Goal: Information Seeking & Learning: Learn about a topic

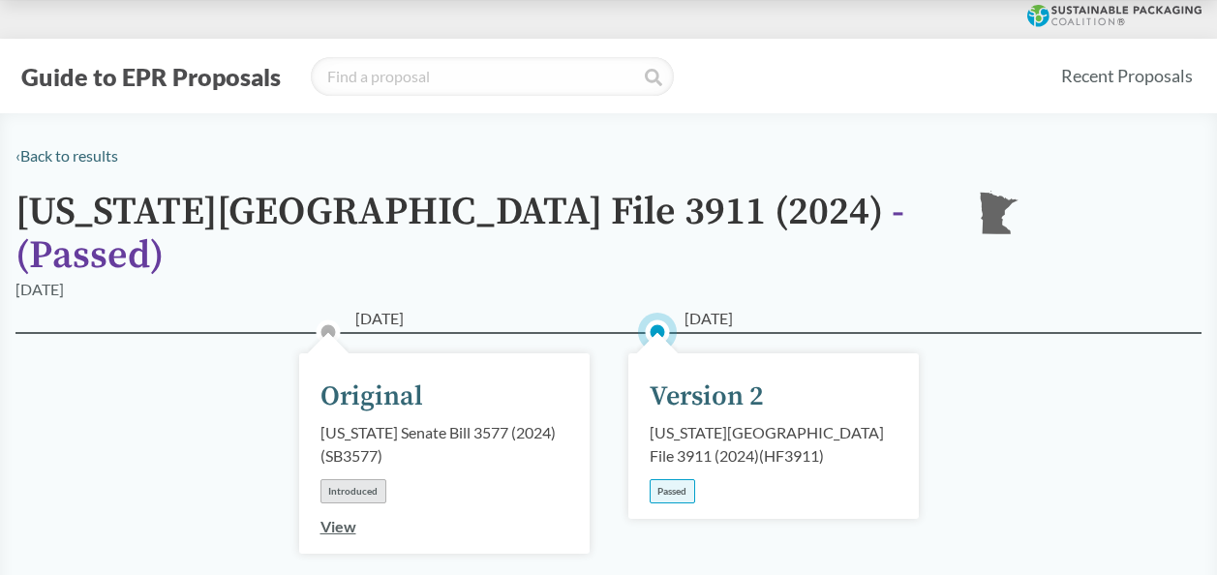
scroll to position [194, 0]
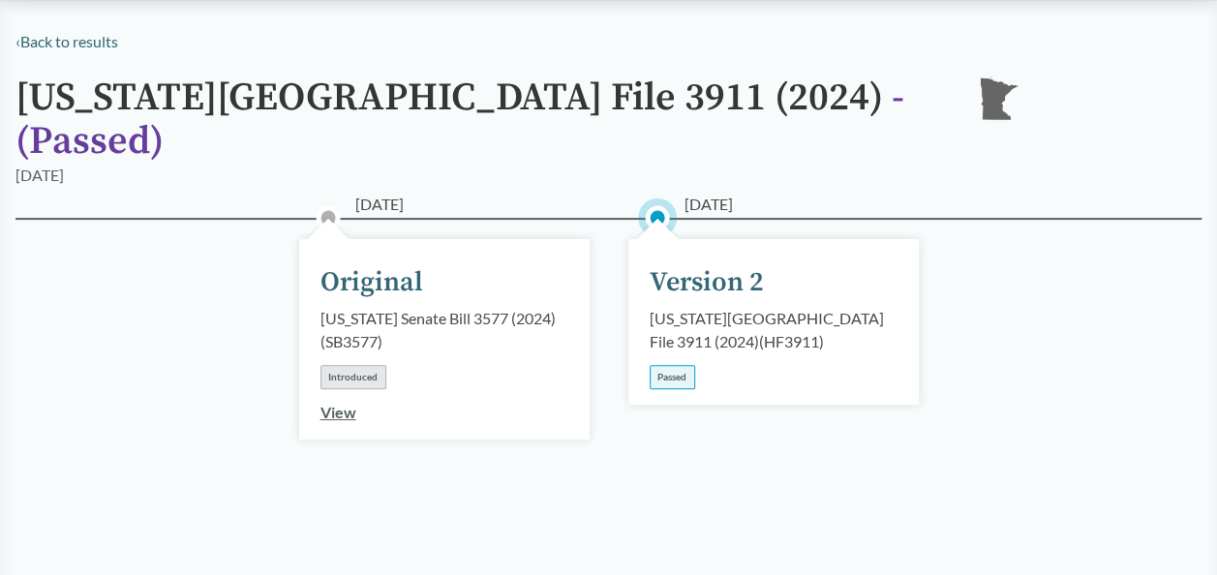
scroll to position [290, 0]
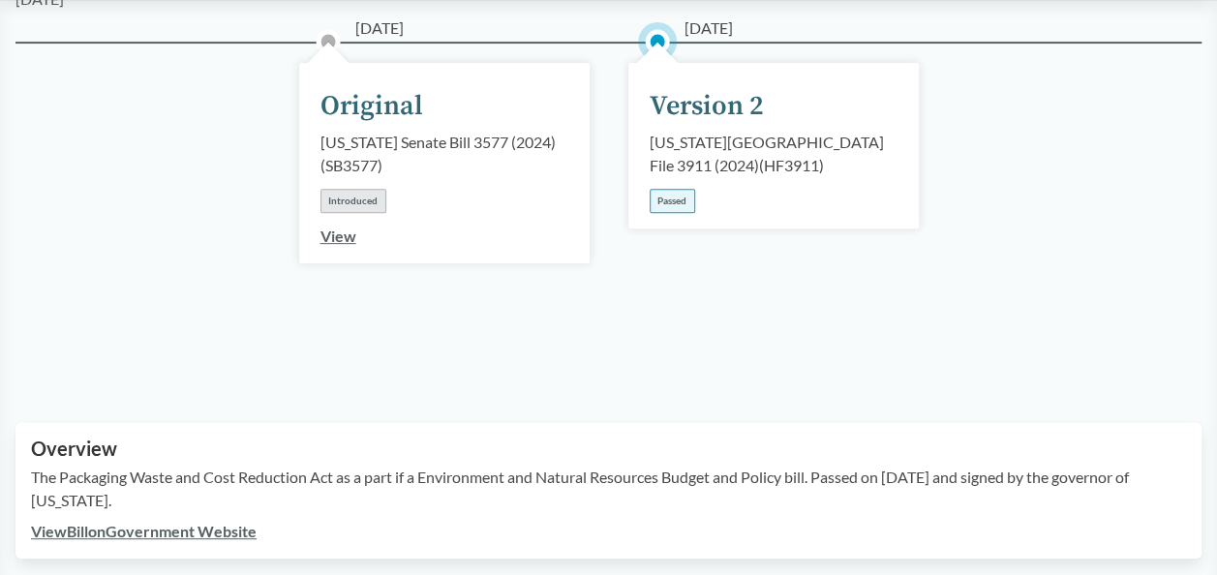
click at [683, 131] on div "[US_STATE][GEOGRAPHIC_DATA] File 3911 (2024) ( HF3911 )" at bounding box center [773, 154] width 248 height 46
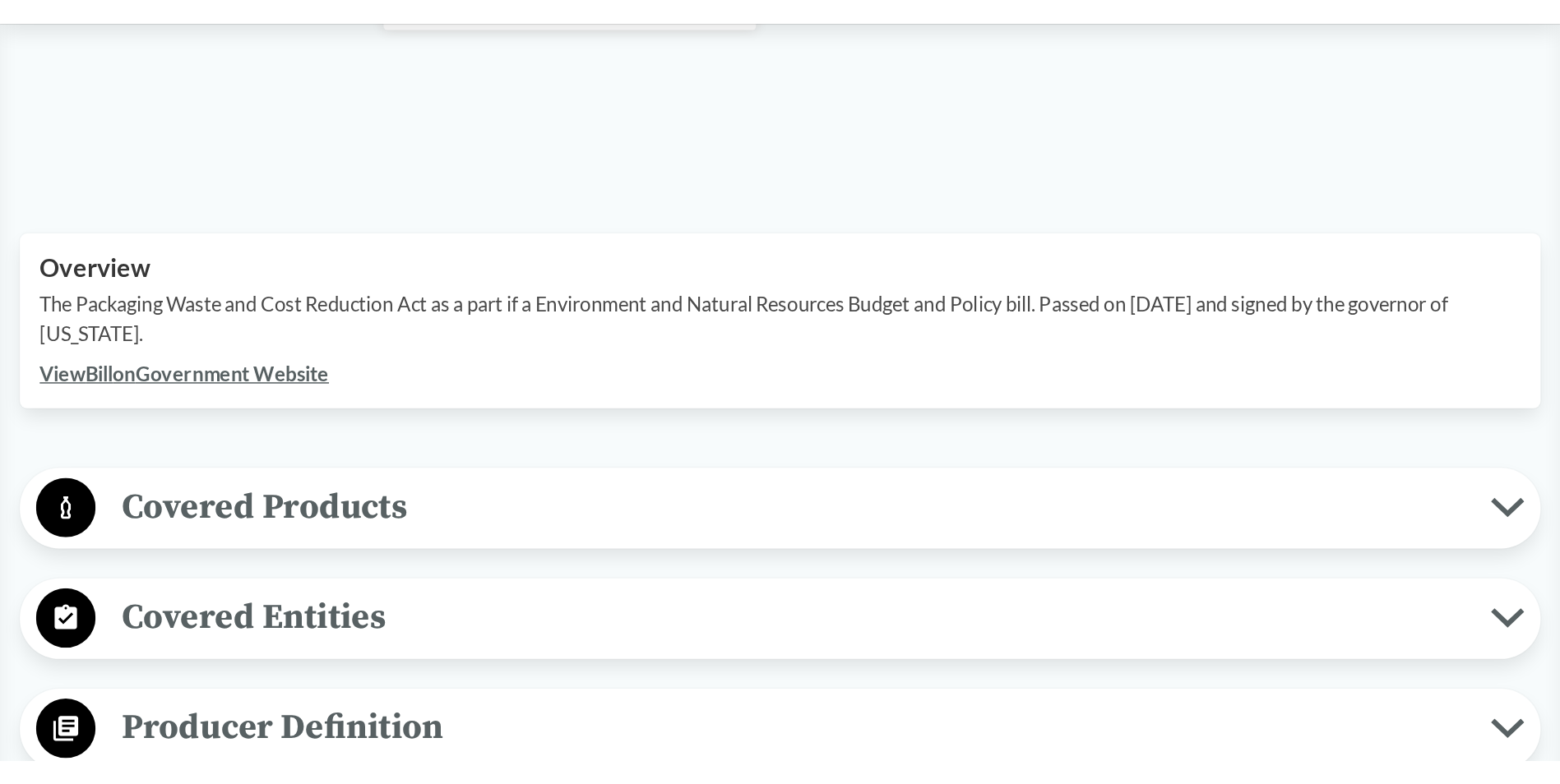
scroll to position [494, 0]
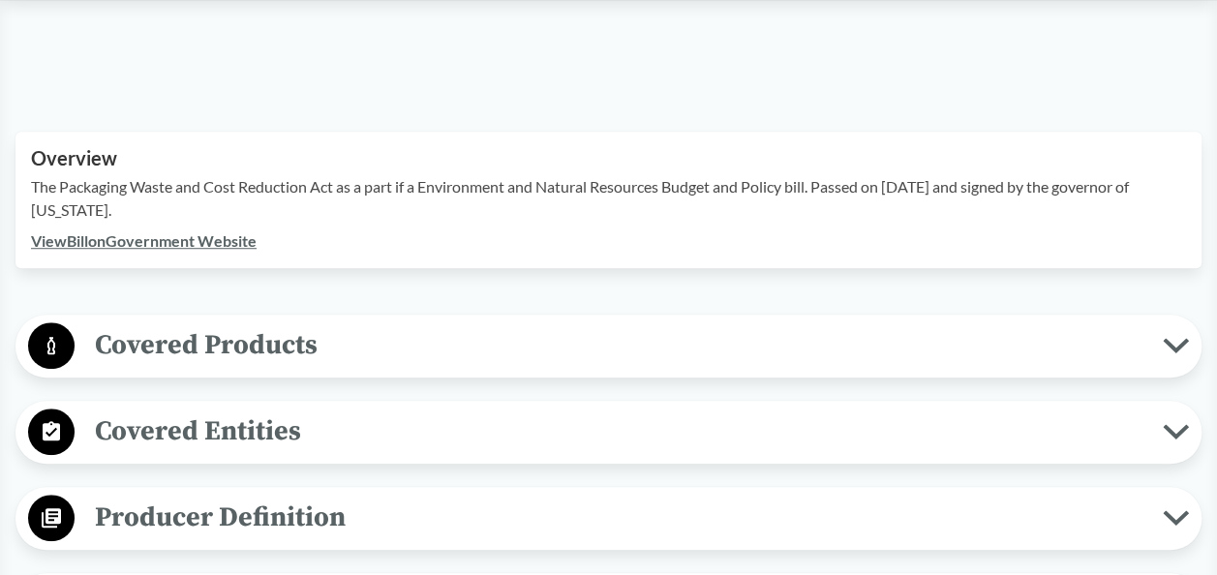
click at [110, 231] on link "View Bill on Government Website" at bounding box center [144, 240] width 226 height 18
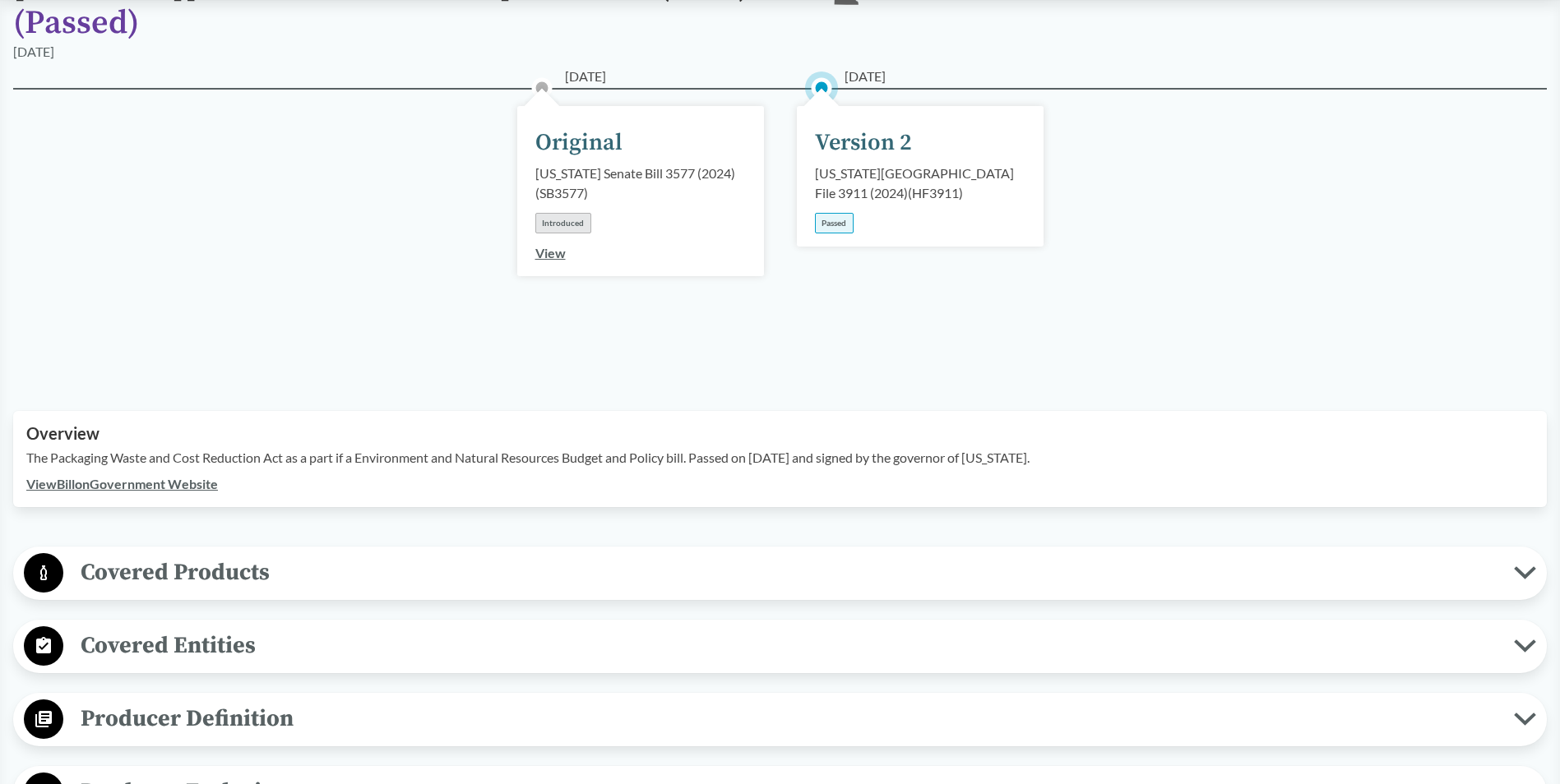
scroll to position [0, 0]
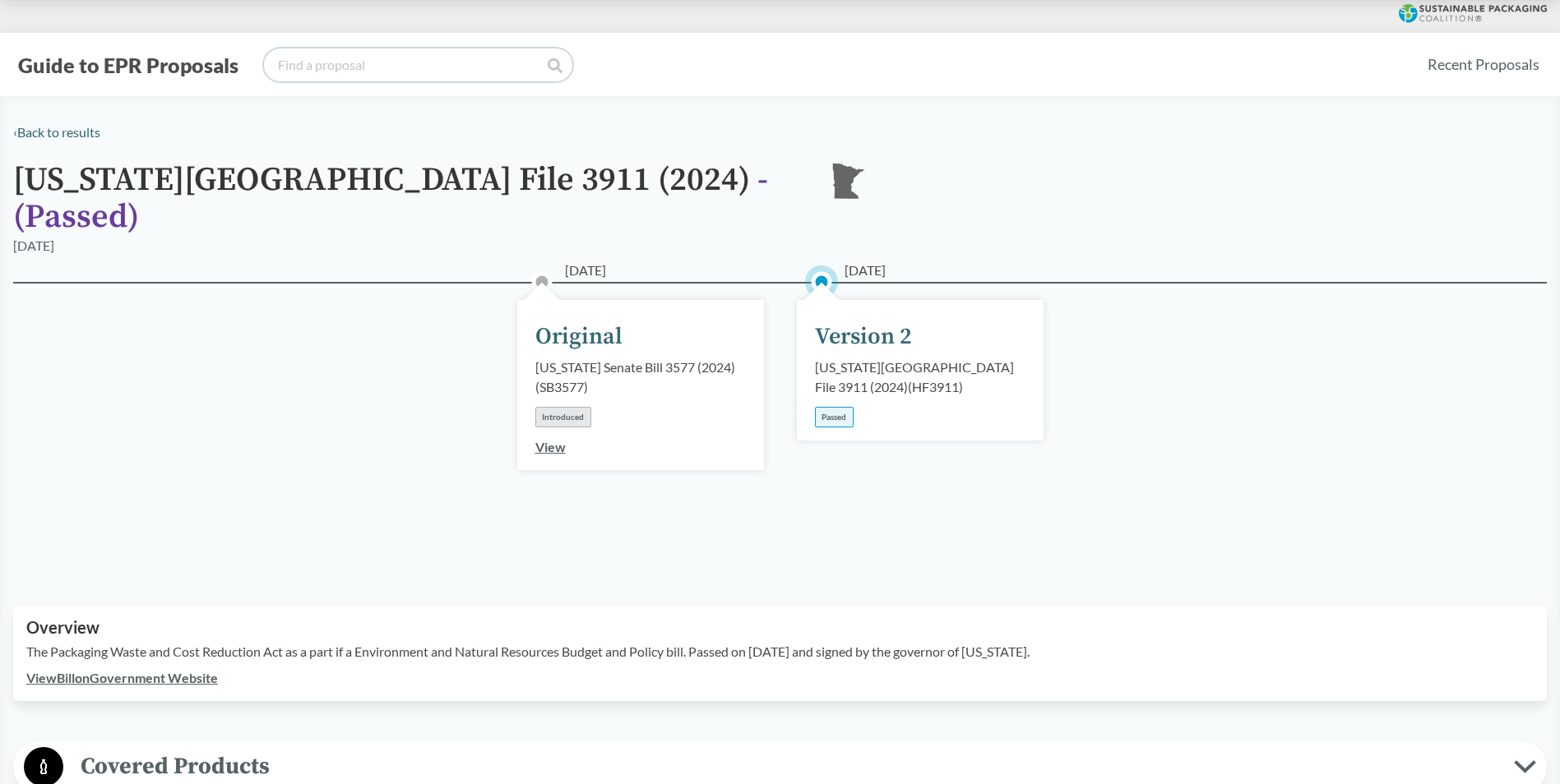
click at [431, 67] on input "search" at bounding box center [418, 65] width 308 height 33
type input "[US_STATE]"
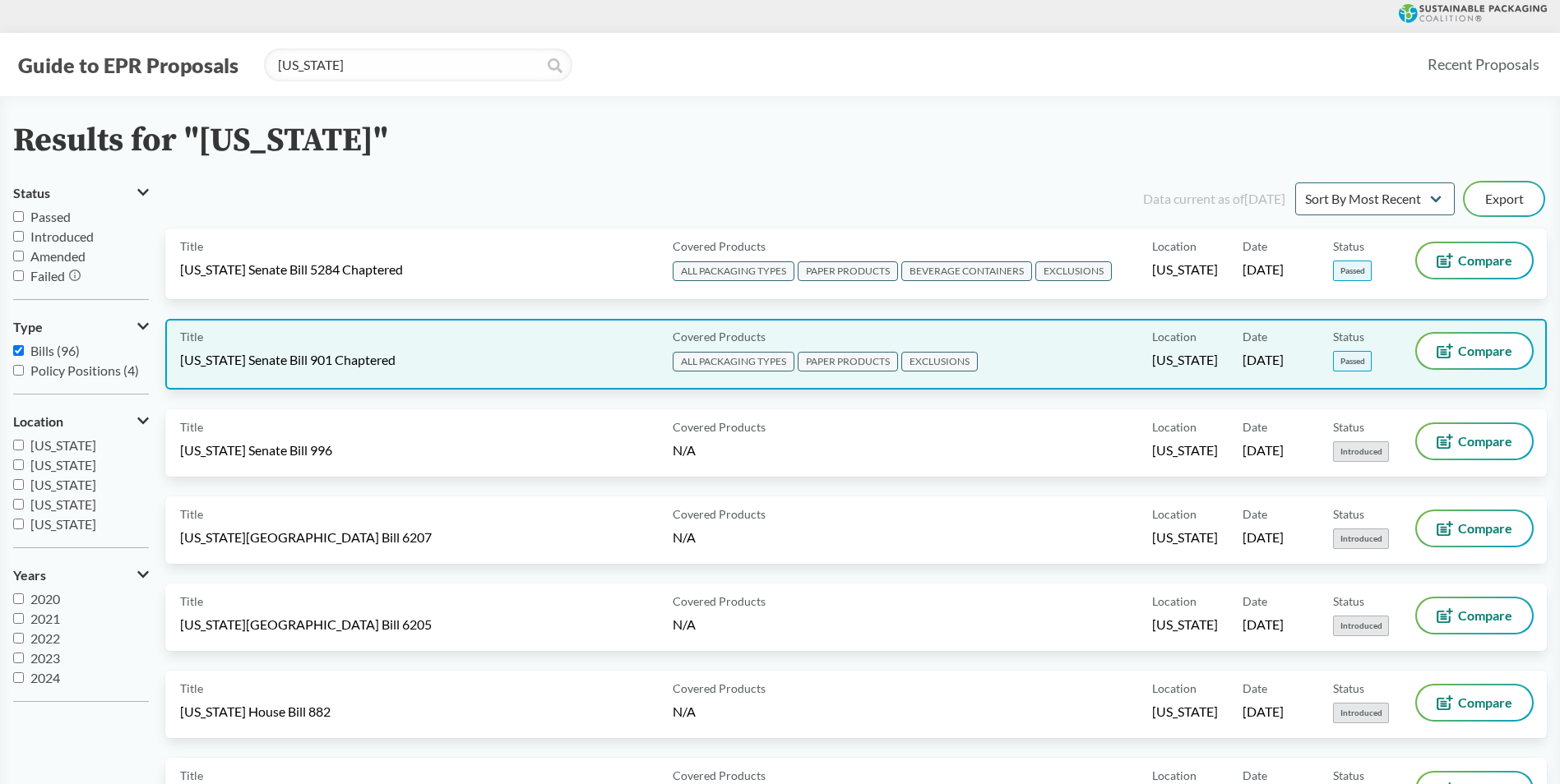
click at [505, 332] on div "Title [US_STATE] Senate Bill 901 Chaptered Covered Products ALL PACKAGING TYPES…" at bounding box center [856, 354] width 1382 height 71
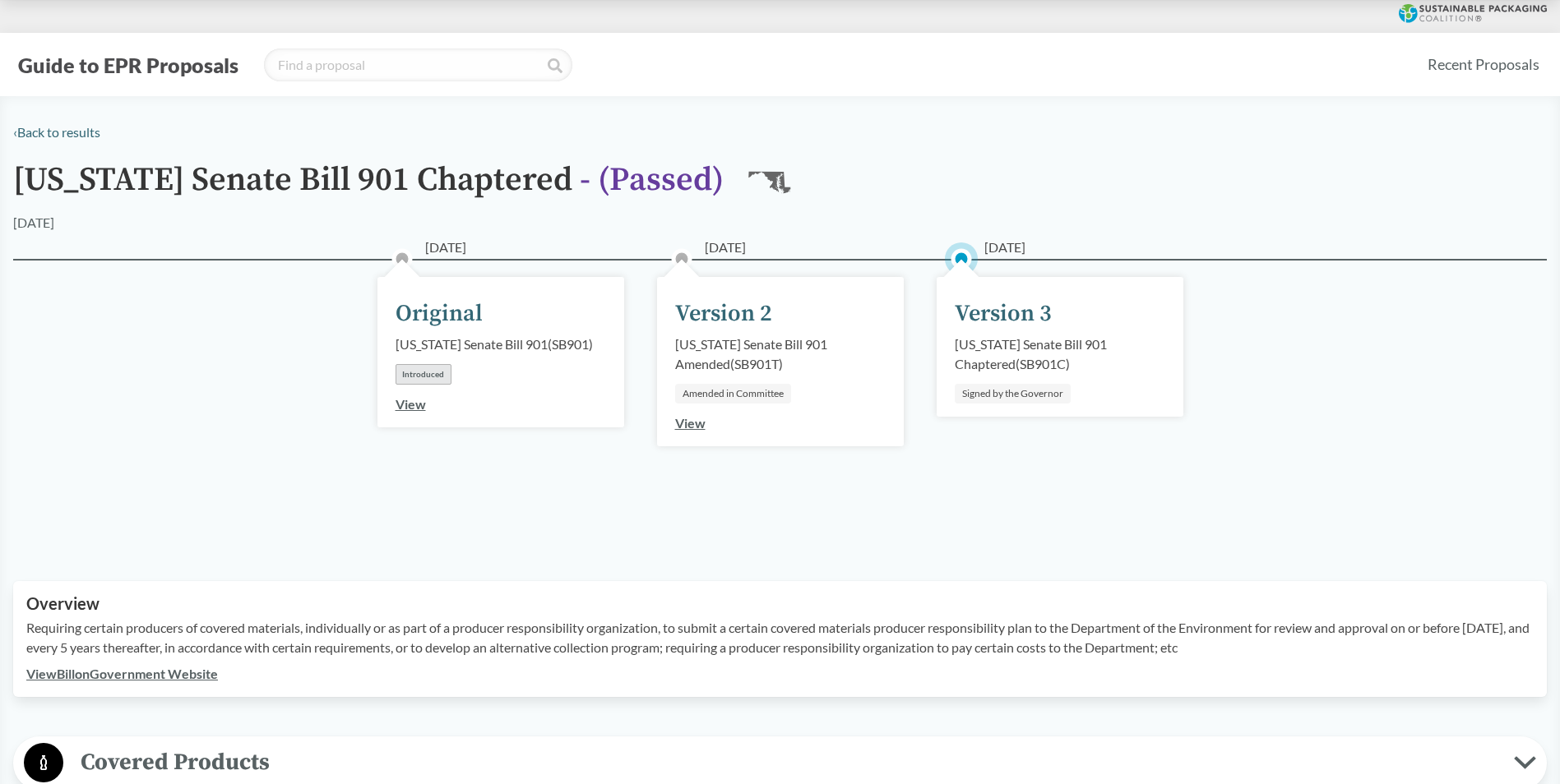
scroll to position [165, 0]
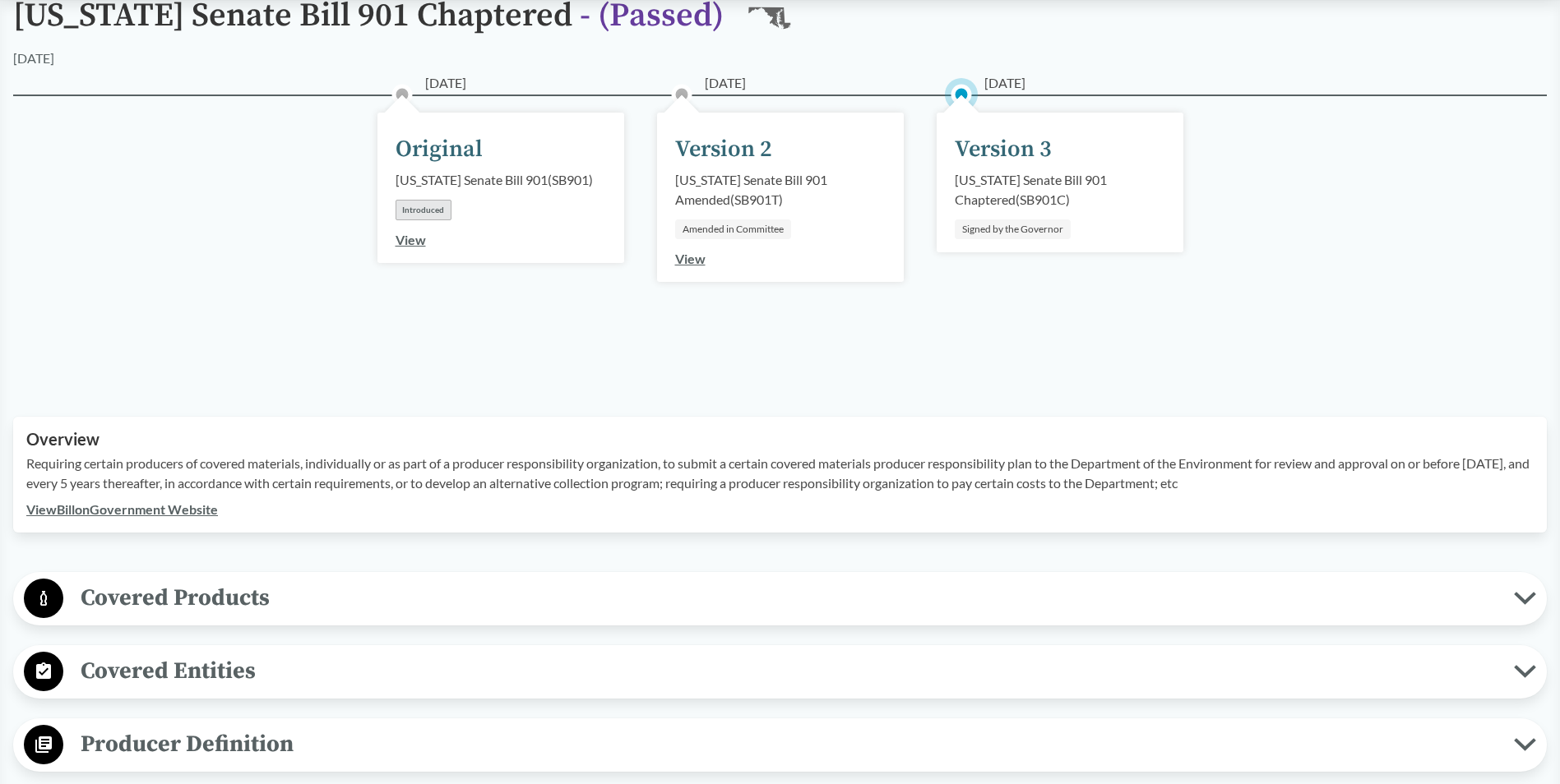
click at [195, 488] on link "View Bill on Government Website" at bounding box center [122, 509] width 192 height 15
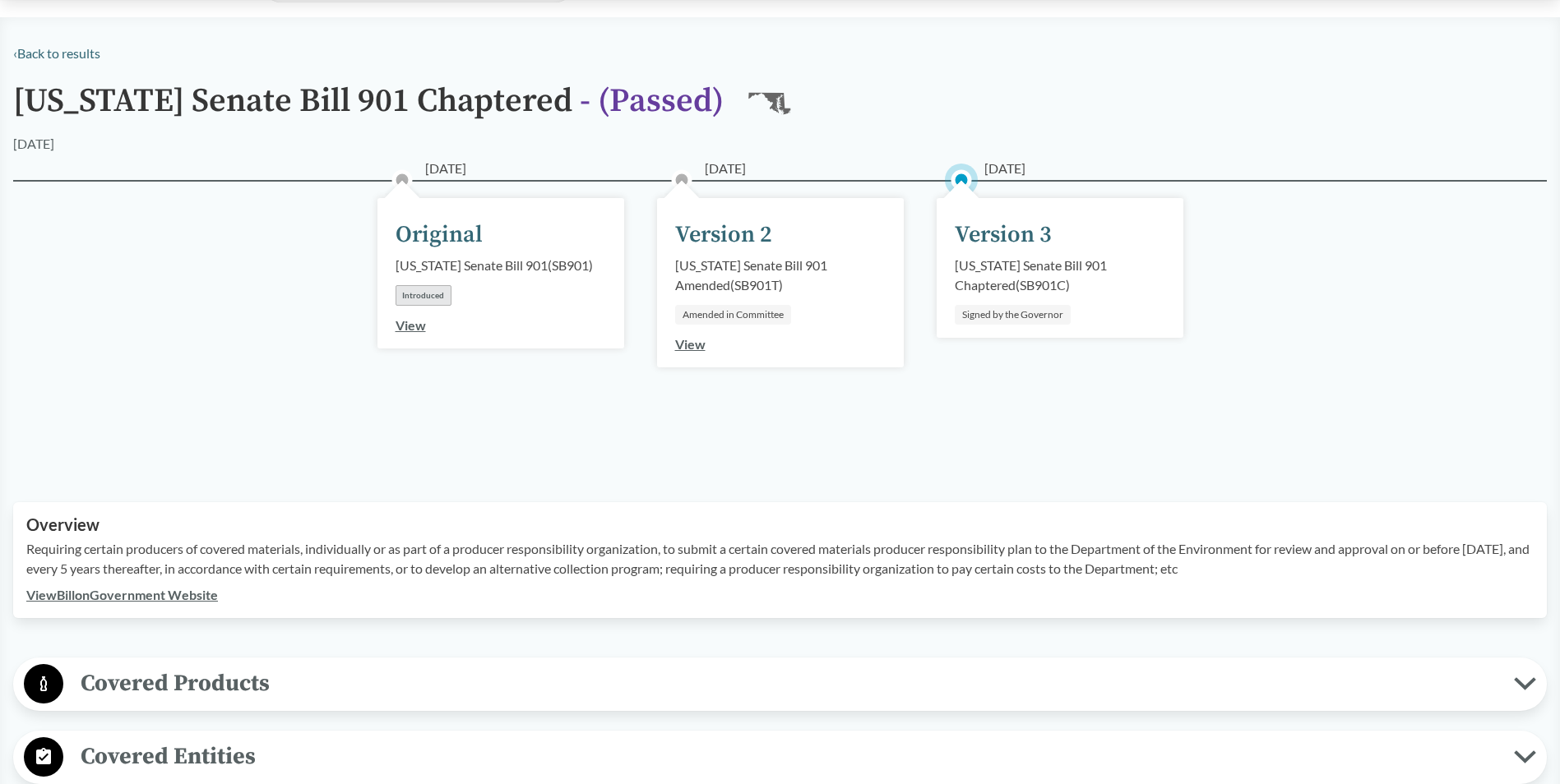
scroll to position [0, 0]
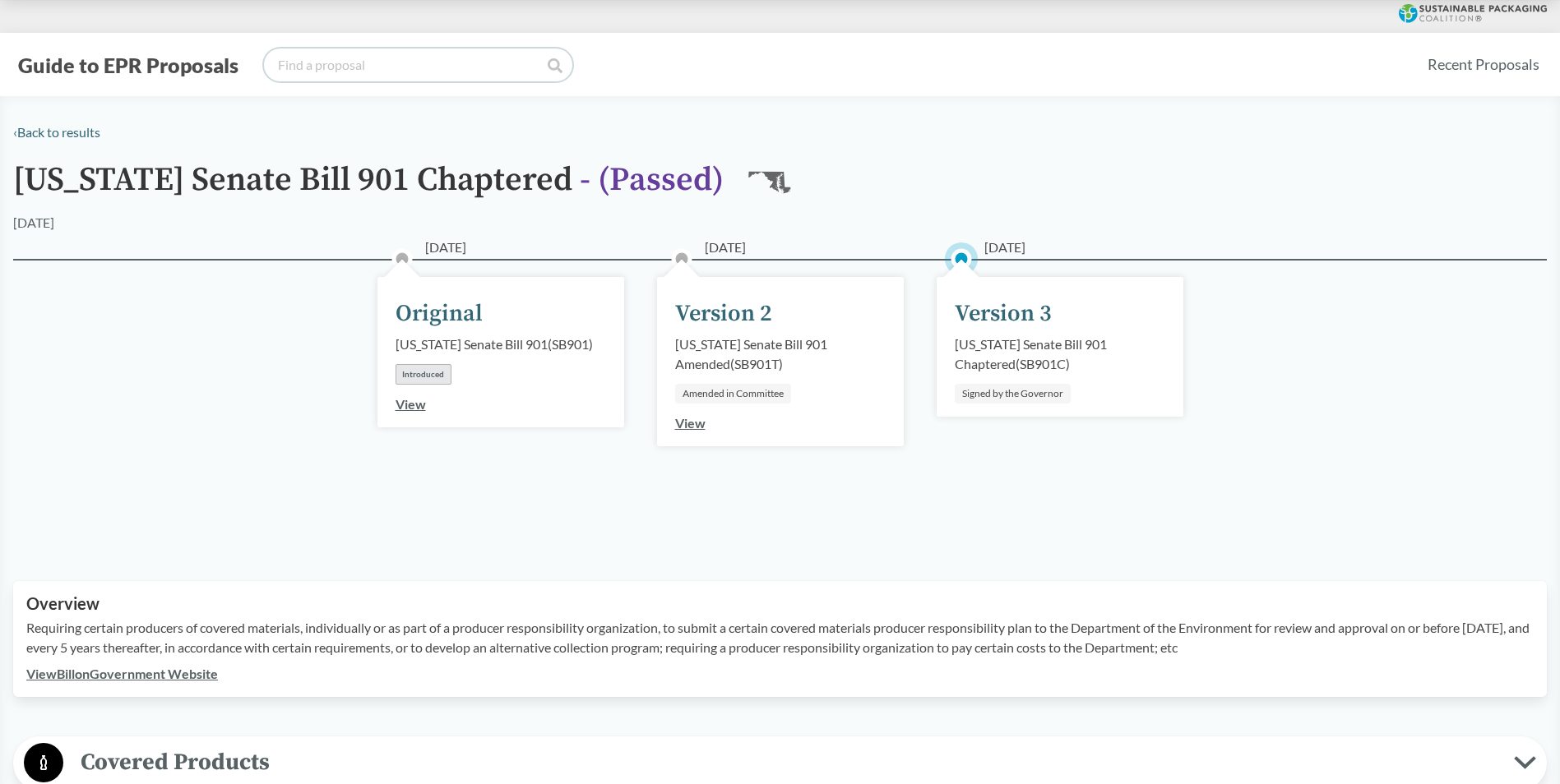
click at [309, 60] on input "search" at bounding box center [418, 65] width 308 height 33
type input "[US_STATE]"
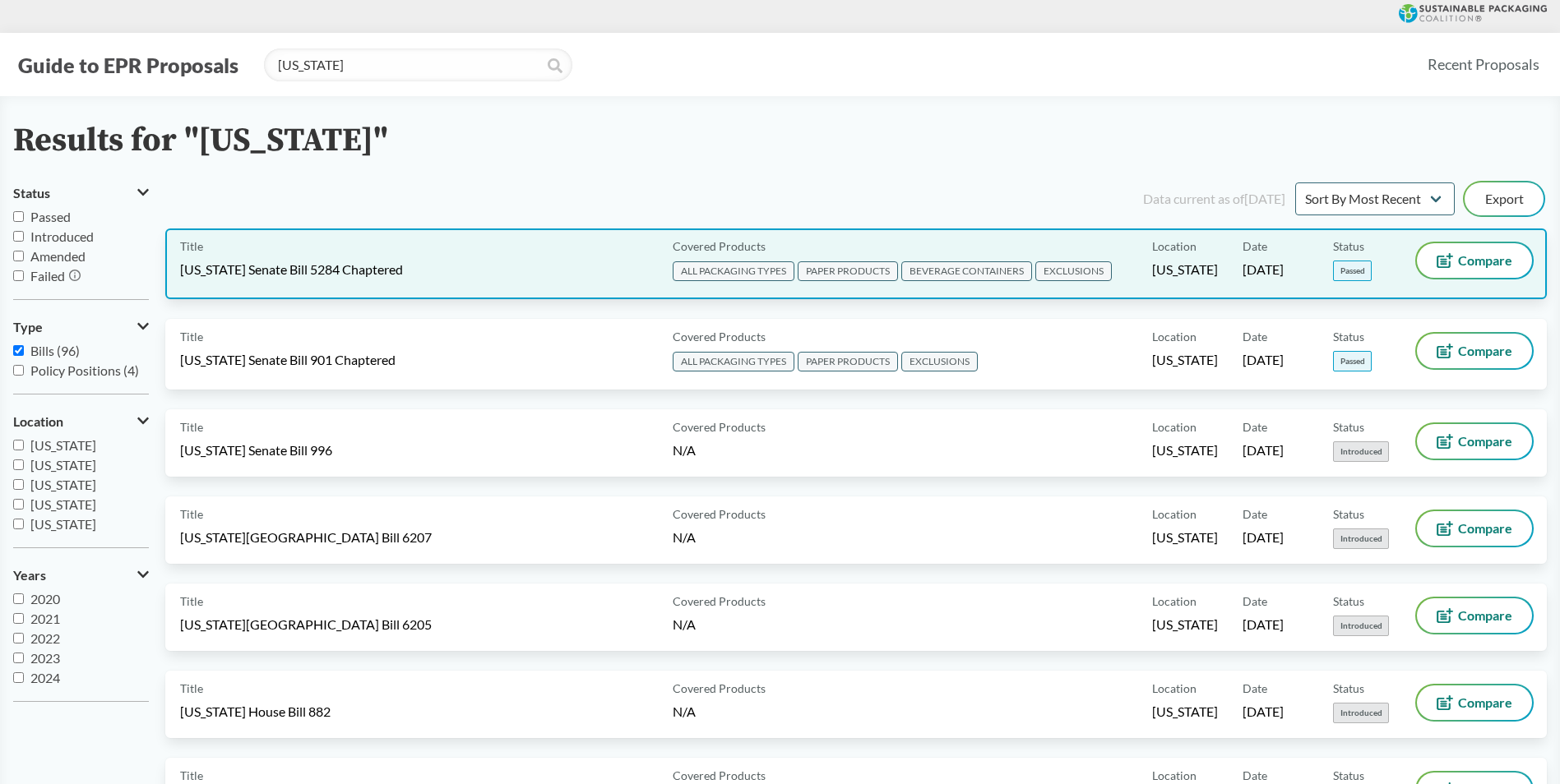
click at [599, 264] on div "Title [US_STATE] Senate Bill 5284 Chaptered" at bounding box center [423, 263] width 486 height 41
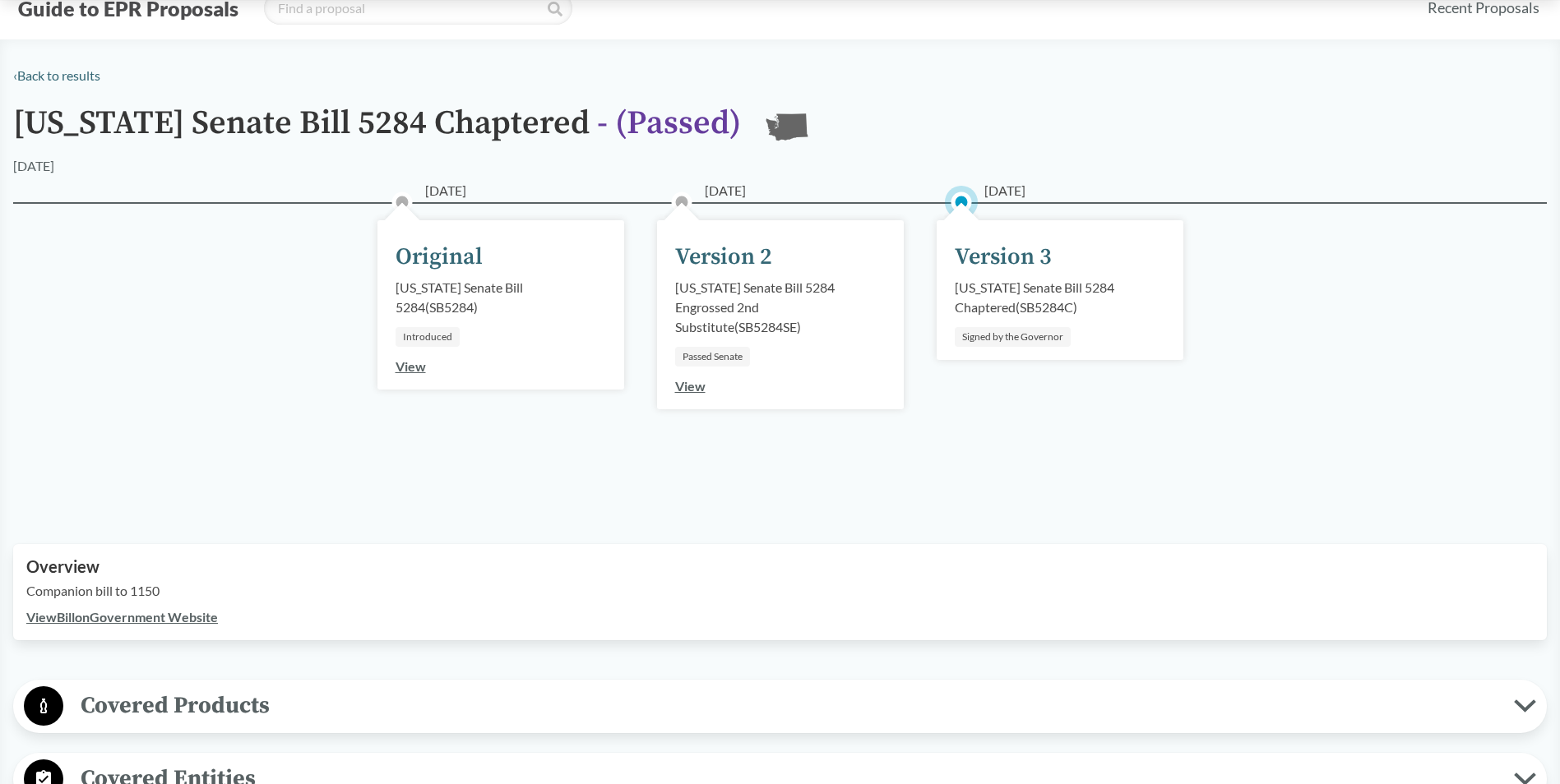
scroll to position [82, 0]
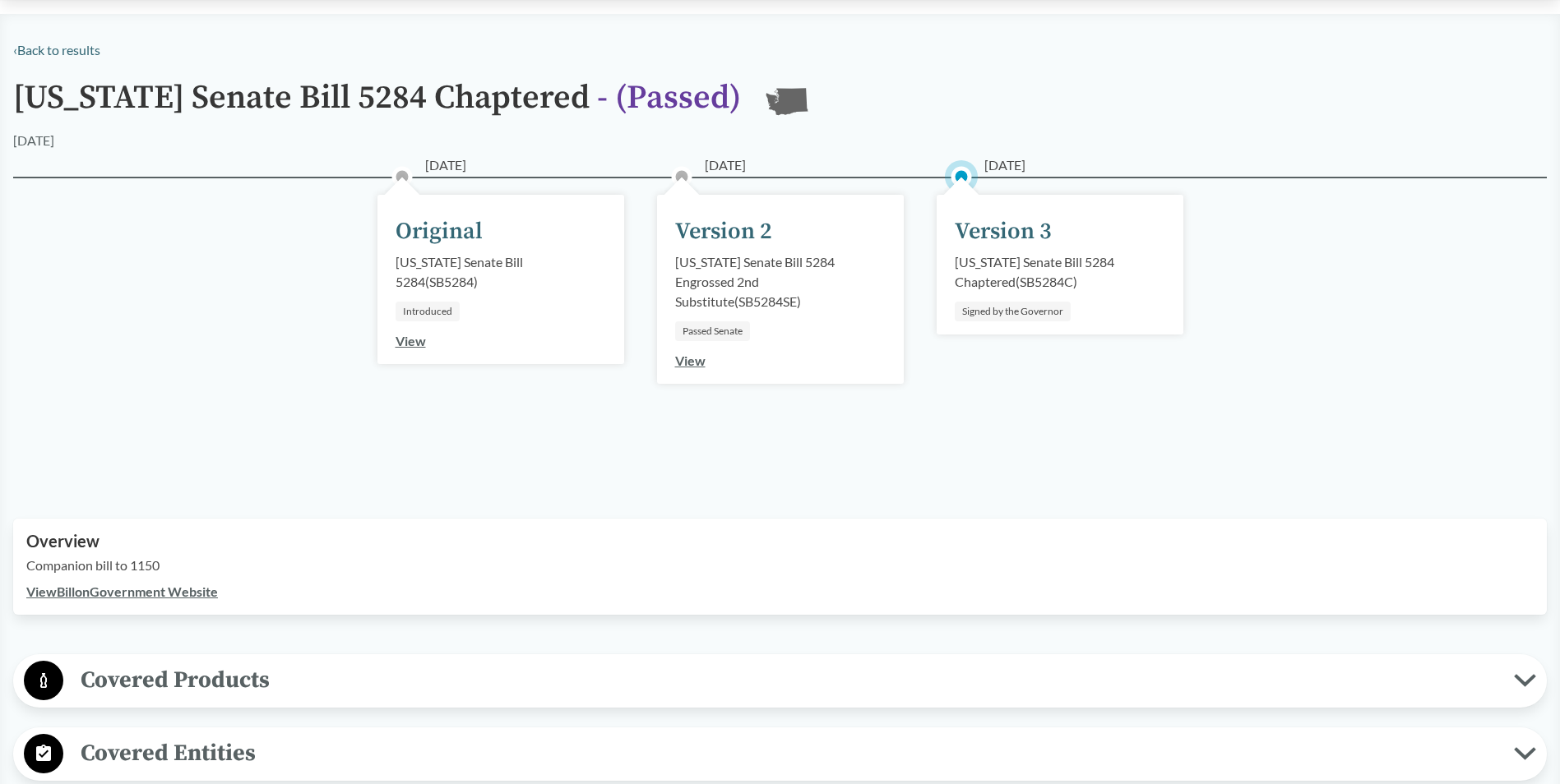
click at [116, 488] on link "View Bill on Government Website" at bounding box center [122, 591] width 192 height 15
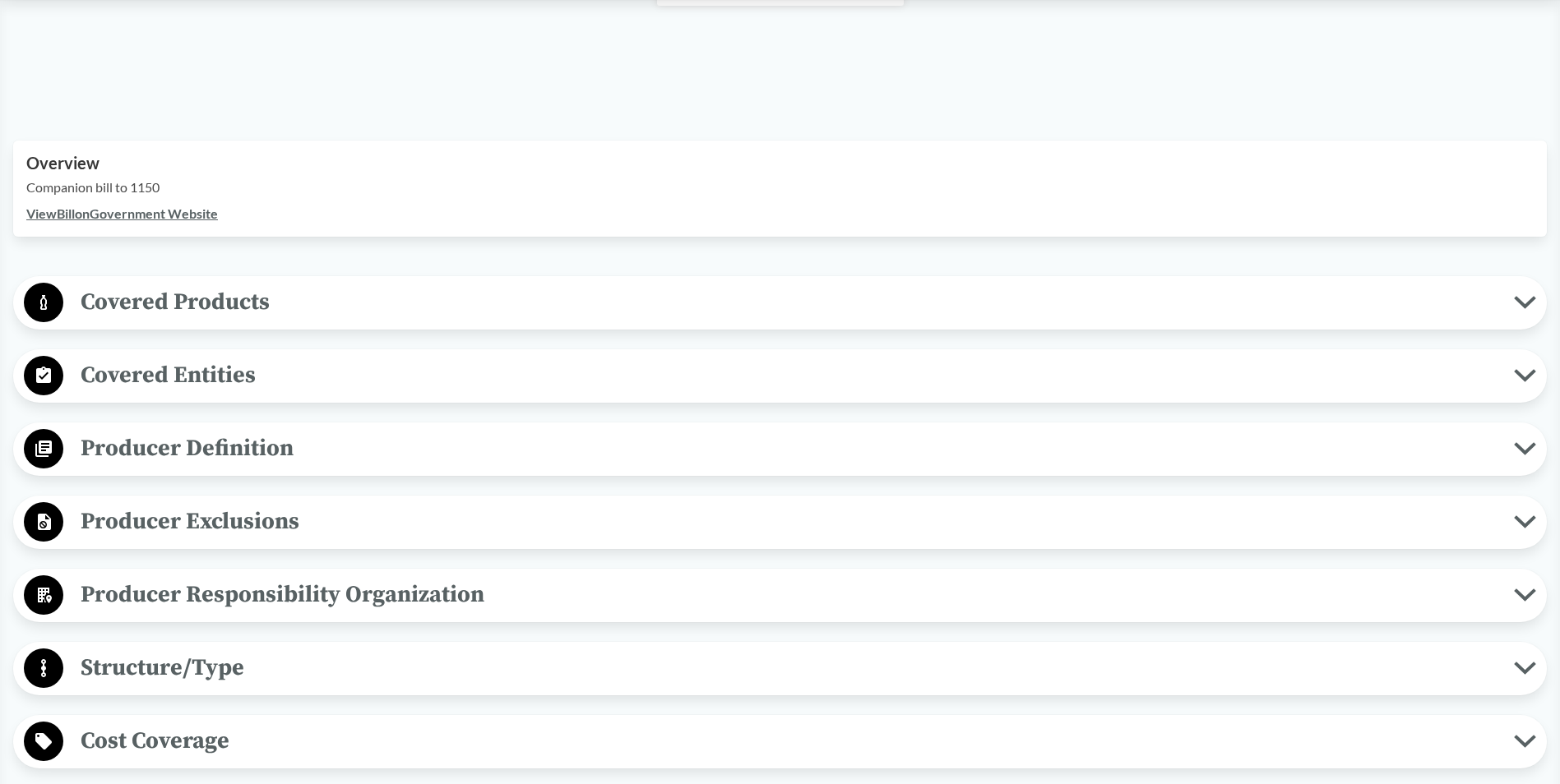
scroll to position [494, 0]
